Goal: Information Seeking & Learning: Learn about a topic

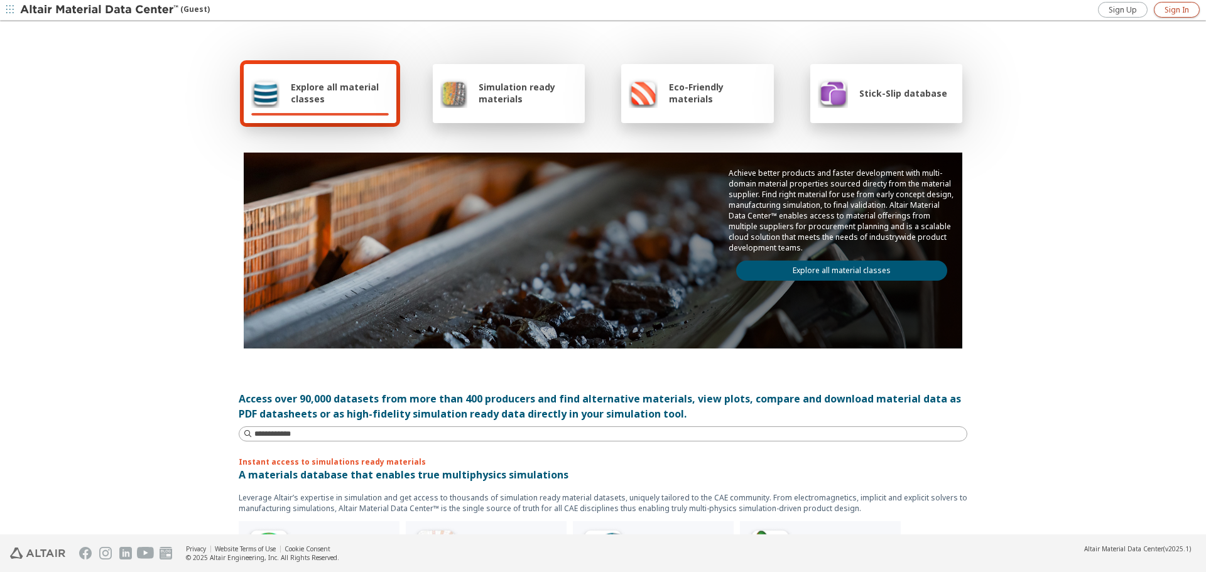
click at [1163, 12] on link "Sign In" at bounding box center [1177, 10] width 46 height 16
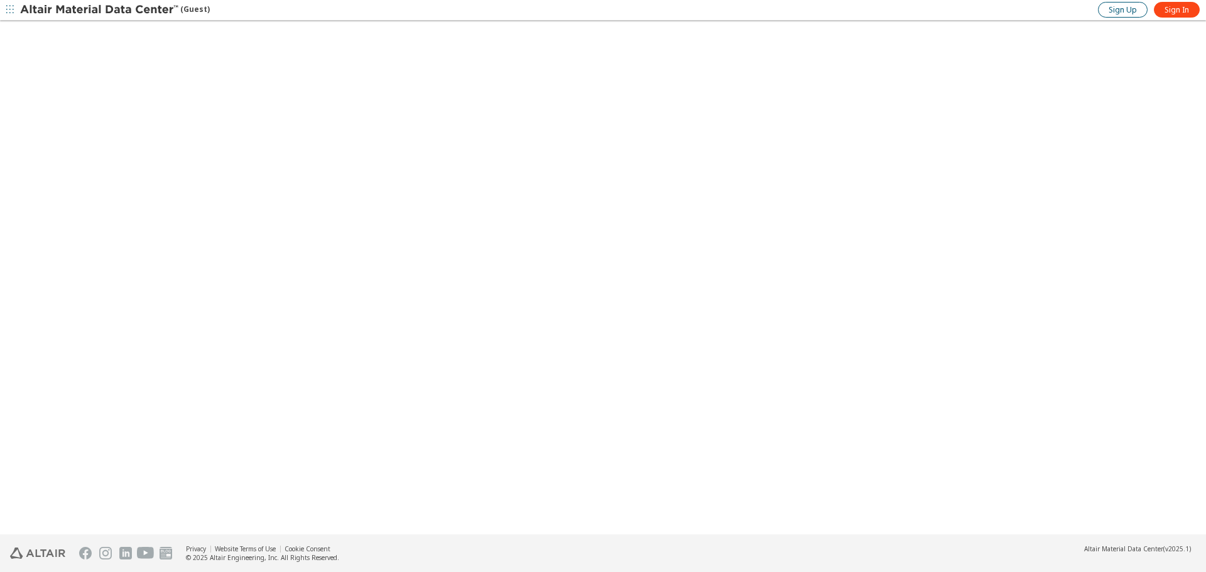
click at [1113, 12] on span "Sign Up" at bounding box center [1123, 10] width 28 height 10
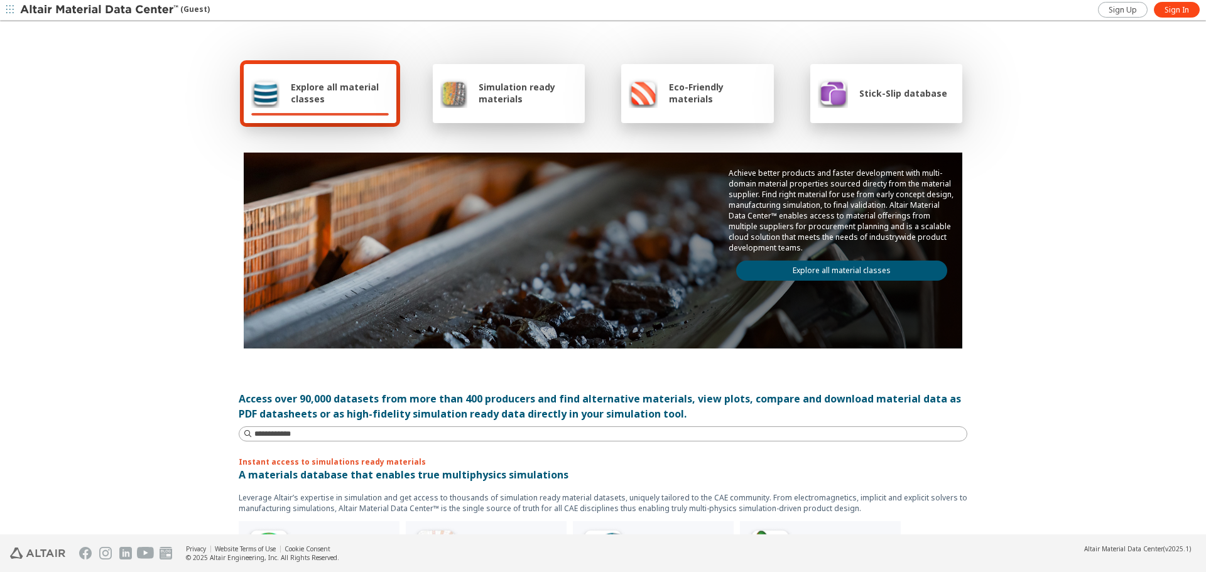
click at [337, 98] on span "Explore all material classes" at bounding box center [340, 93] width 98 height 24
click at [337, 88] on span "Explore all material classes" at bounding box center [340, 93] width 98 height 24
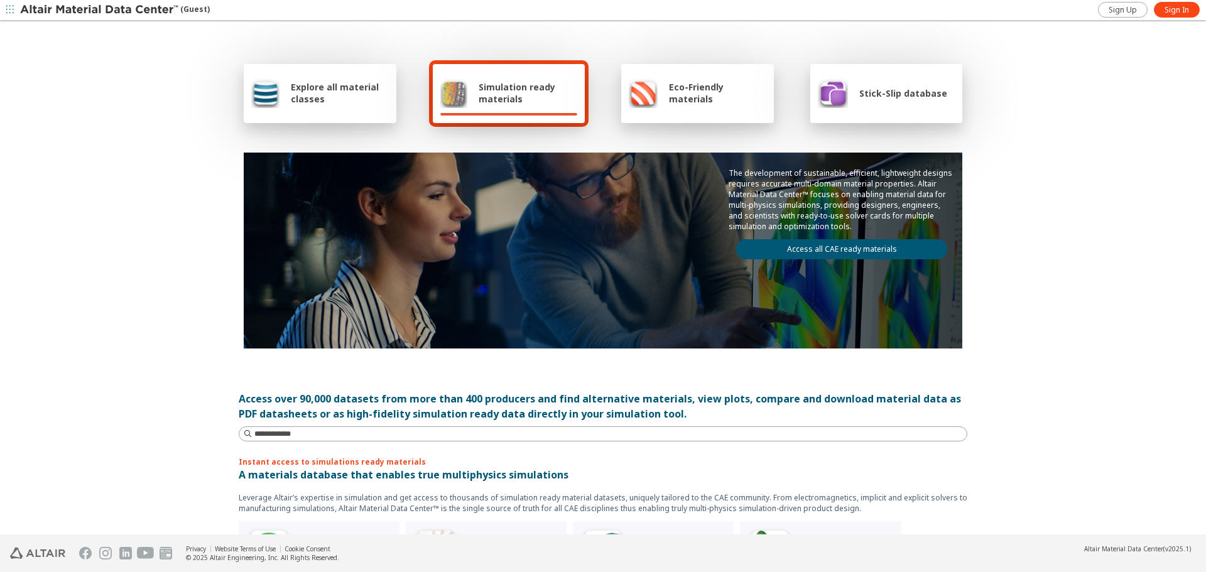
click at [305, 86] on span "Explore all material classes" at bounding box center [340, 93] width 98 height 24
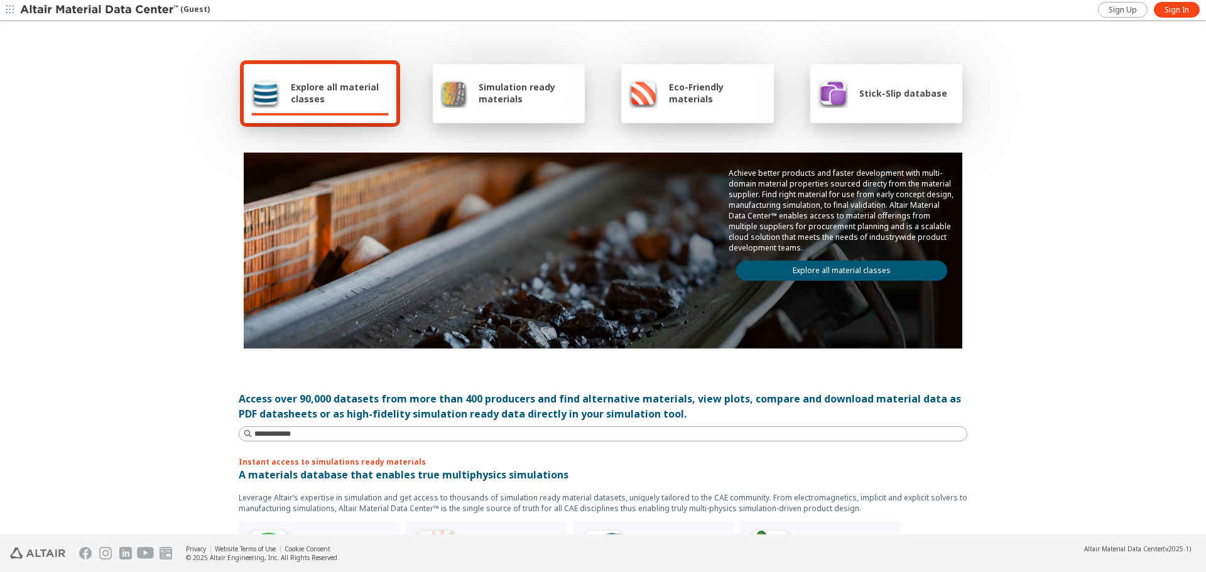
click at [852, 273] on link "Explore all material classes" at bounding box center [841, 271] width 211 height 20
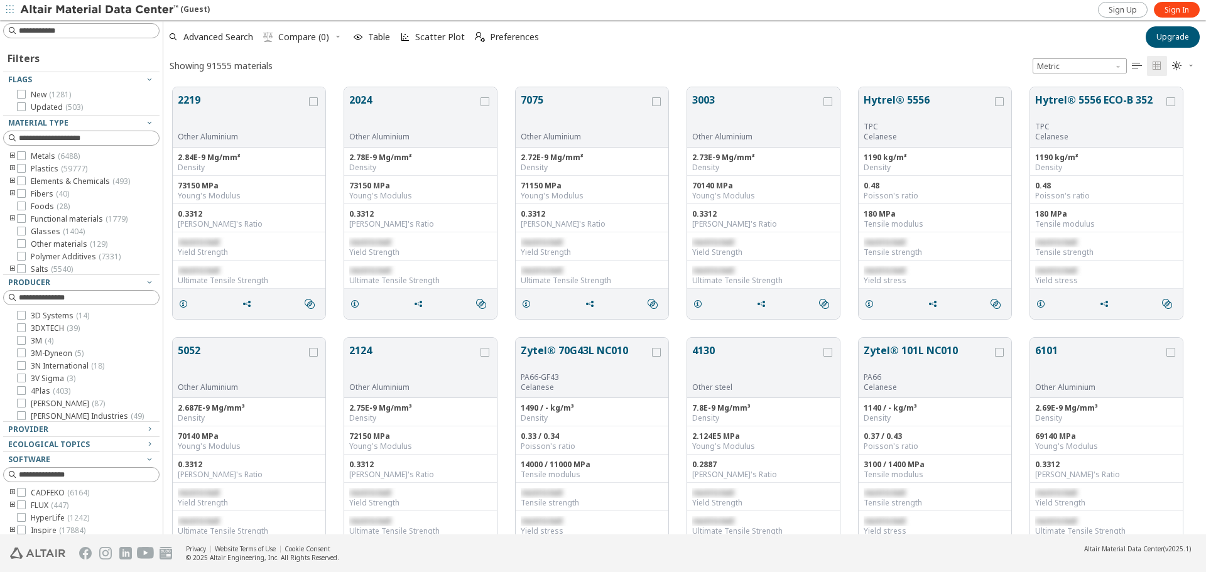
scroll to position [10, 10]
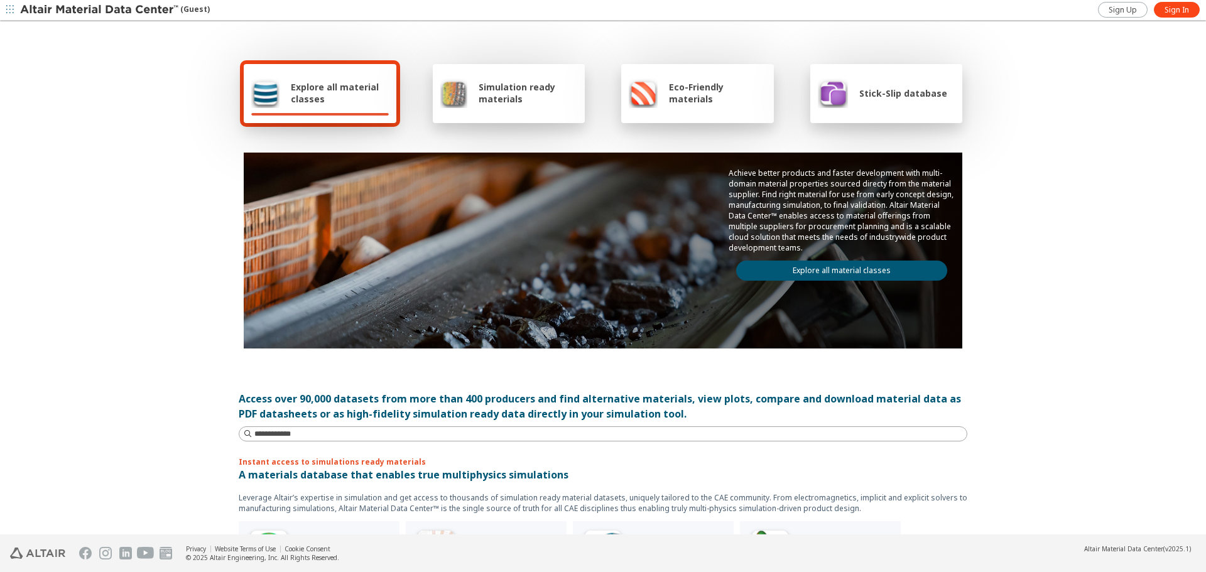
click at [871, 84] on div "Stick-Slip database" at bounding box center [882, 93] width 129 height 30
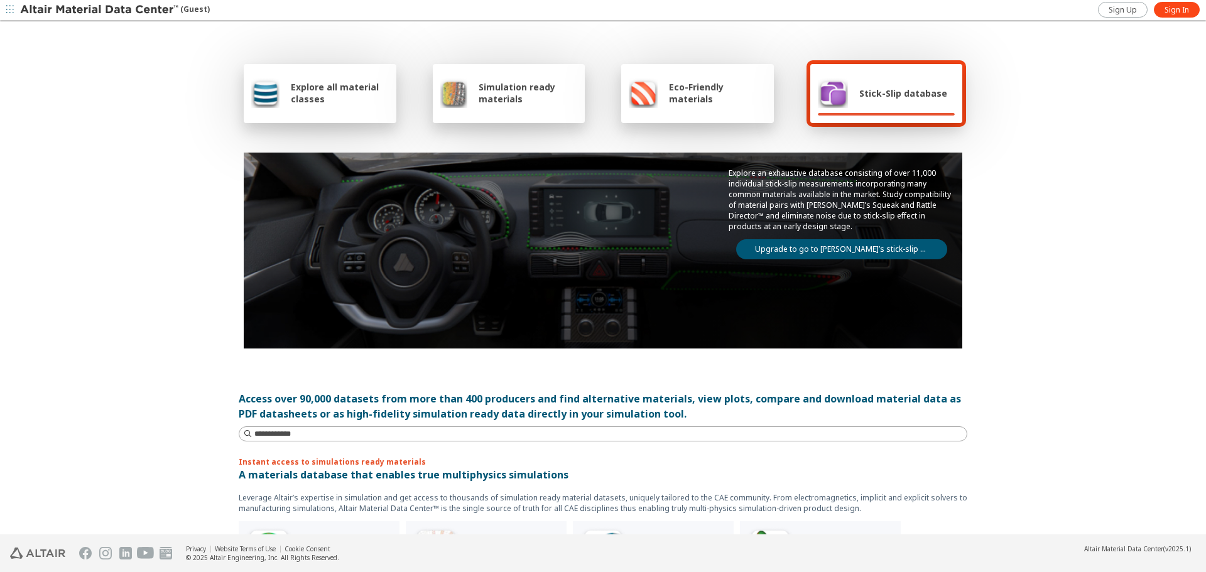
click at [819, 252] on link "Upgrade to go to [PERSON_NAME]’s stick-slip database" at bounding box center [841, 249] width 211 height 20
